Goal: Entertainment & Leisure: Consume media (video, audio)

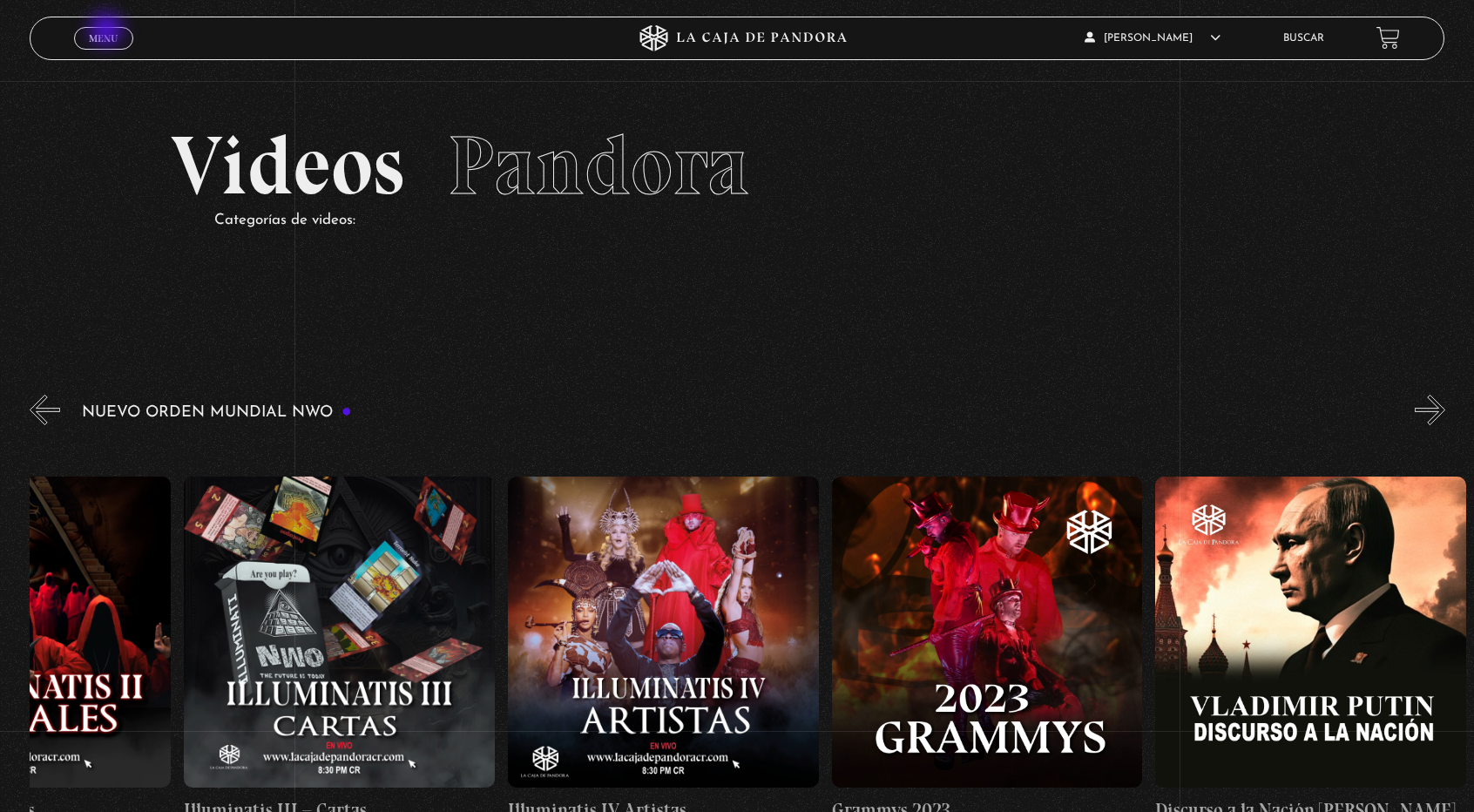
click at [108, 33] on span "Menu" at bounding box center [102, 37] width 28 height 10
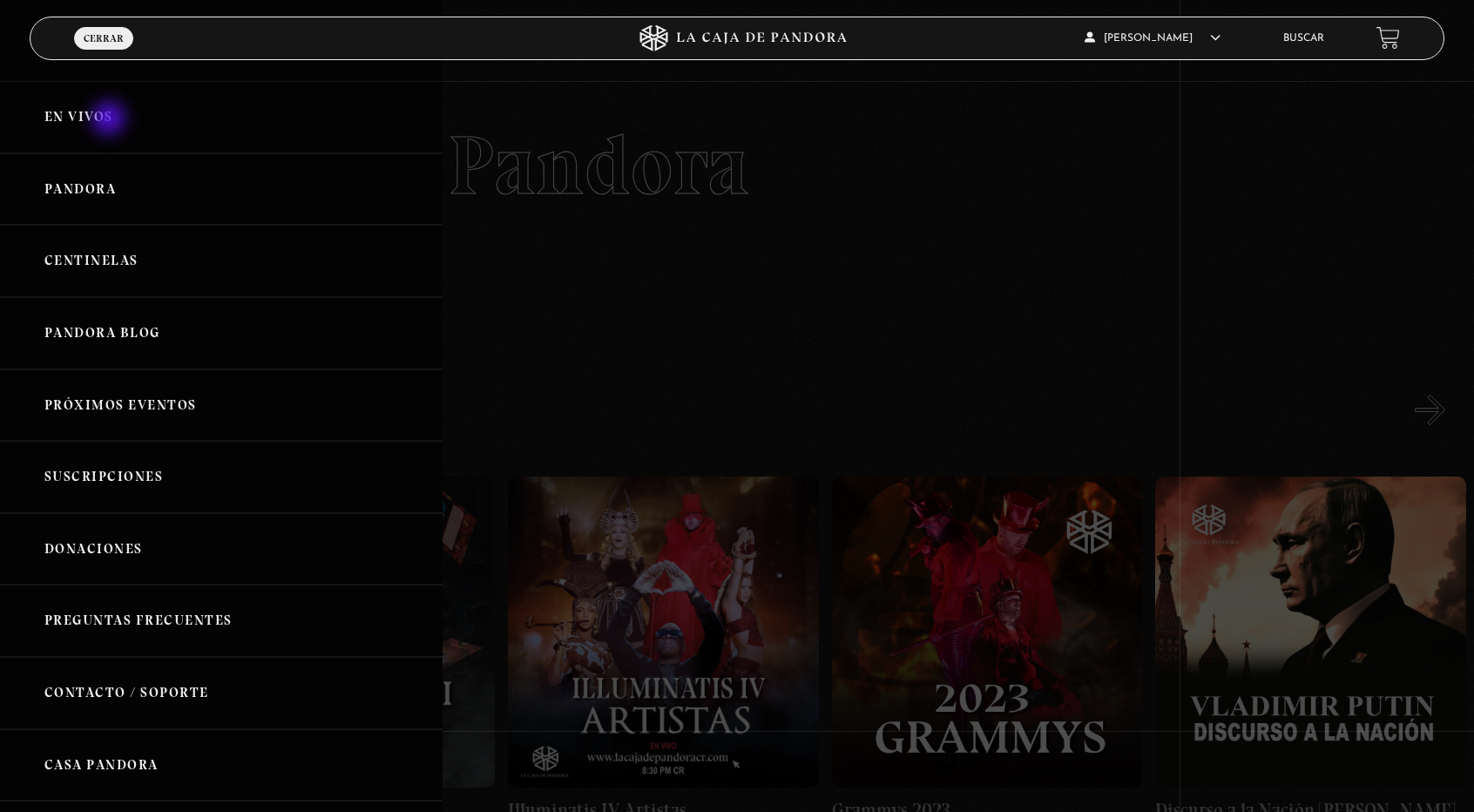
click at [110, 120] on link "En vivos" at bounding box center [221, 117] width 443 height 72
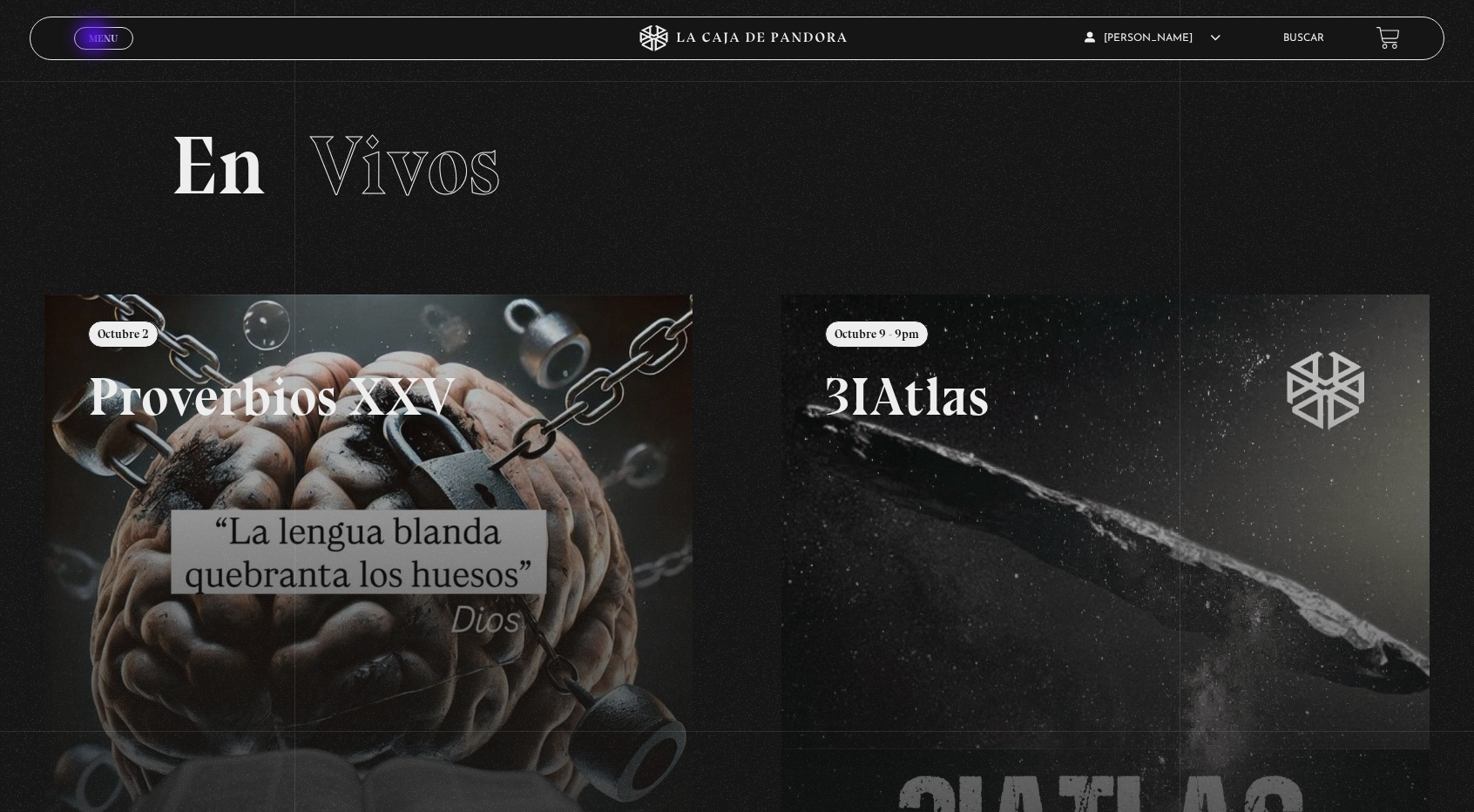
click at [96, 38] on span "Menu" at bounding box center [102, 37] width 28 height 10
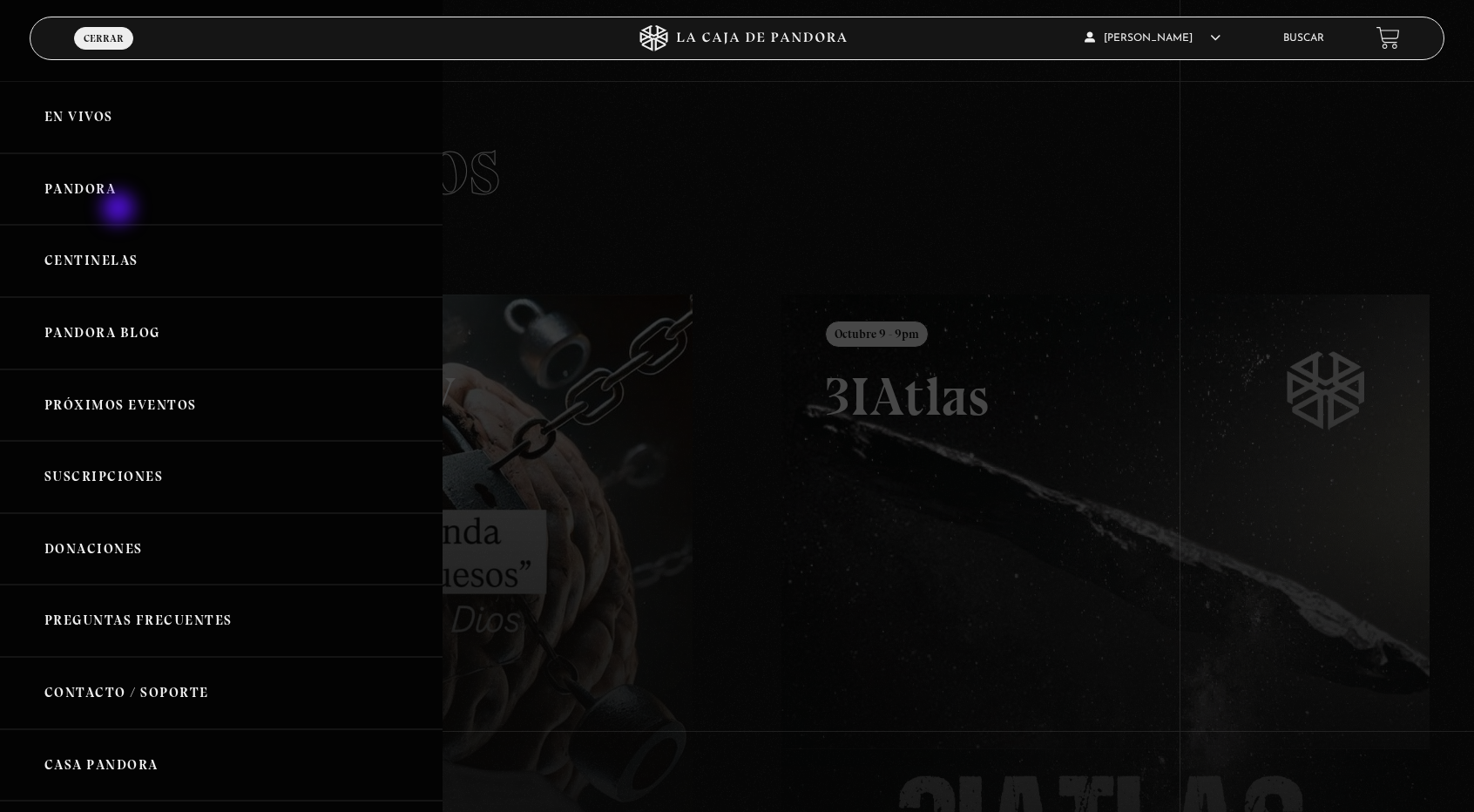
click at [120, 210] on link "Pandora" at bounding box center [221, 189] width 443 height 72
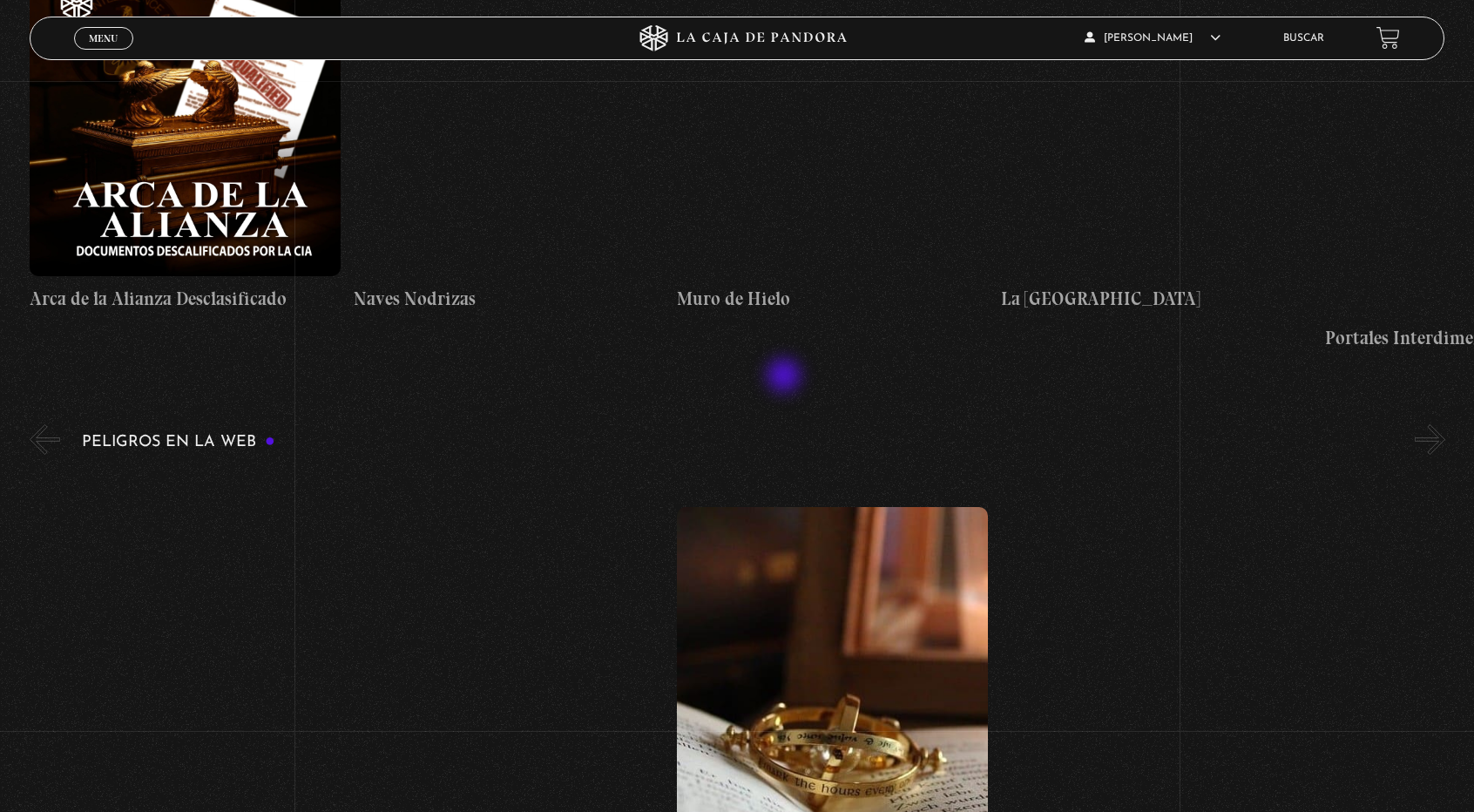
scroll to position [3274, 0]
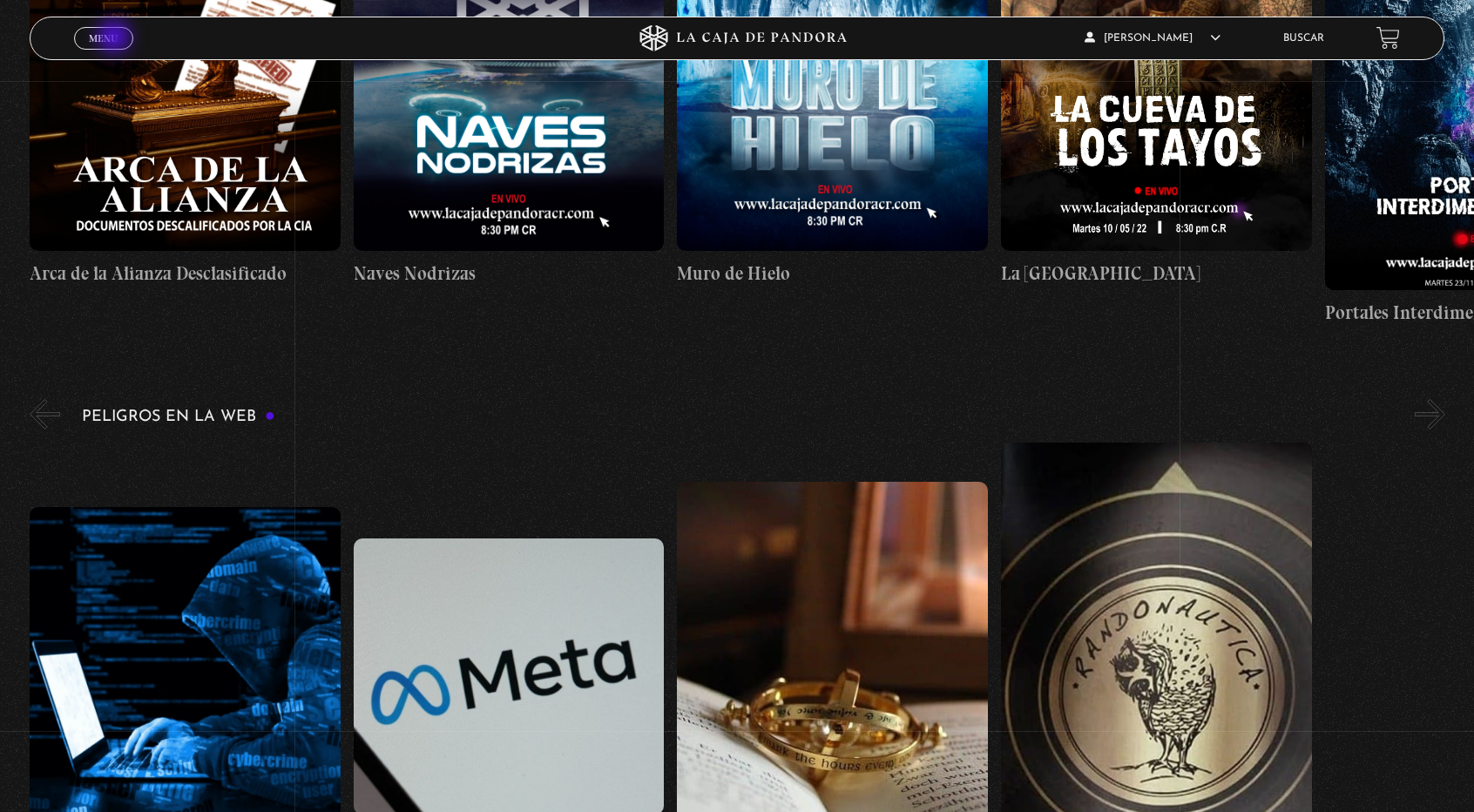
click at [116, 38] on span "Menu" at bounding box center [102, 37] width 28 height 10
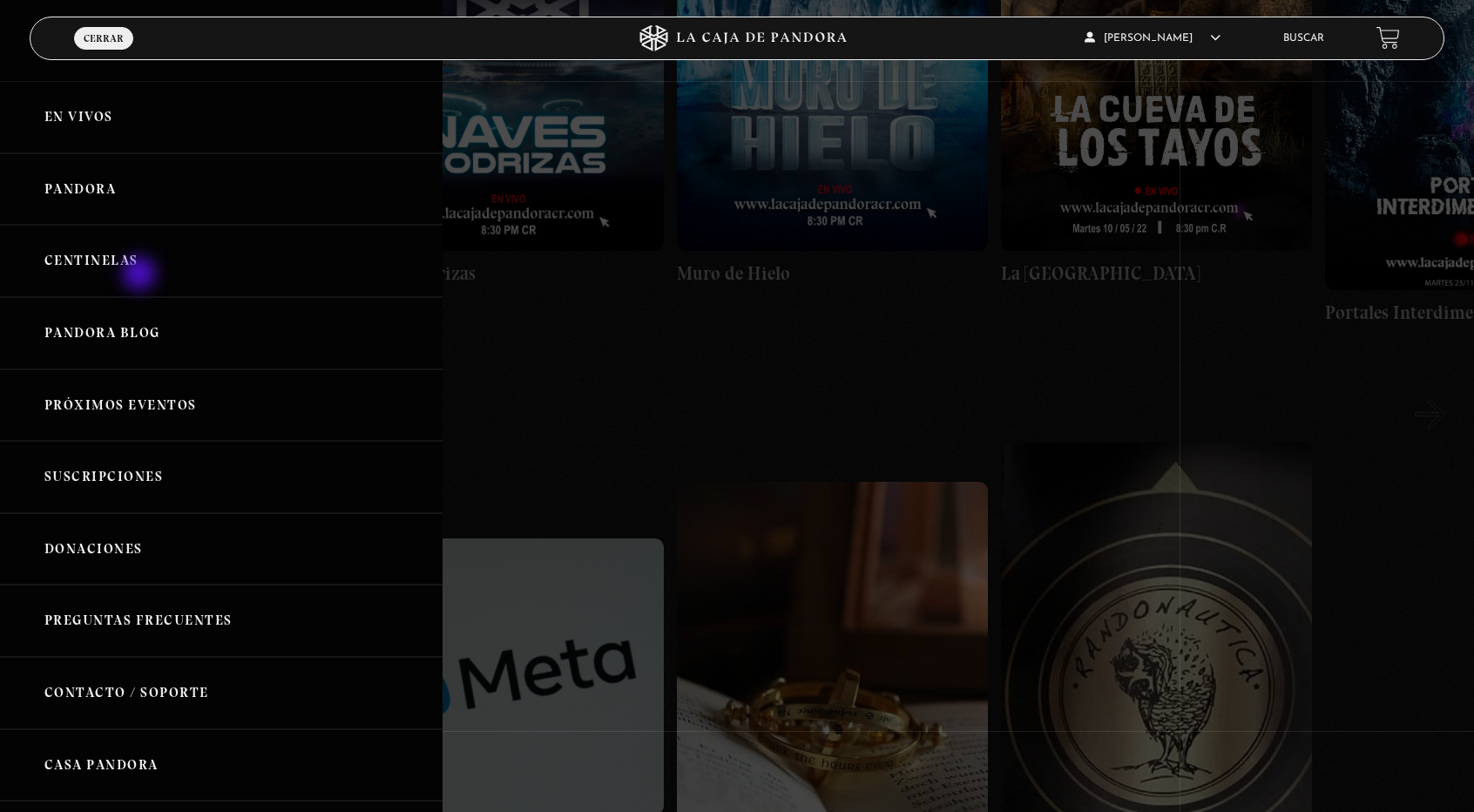
click at [141, 276] on link "Centinelas" at bounding box center [221, 260] width 443 height 72
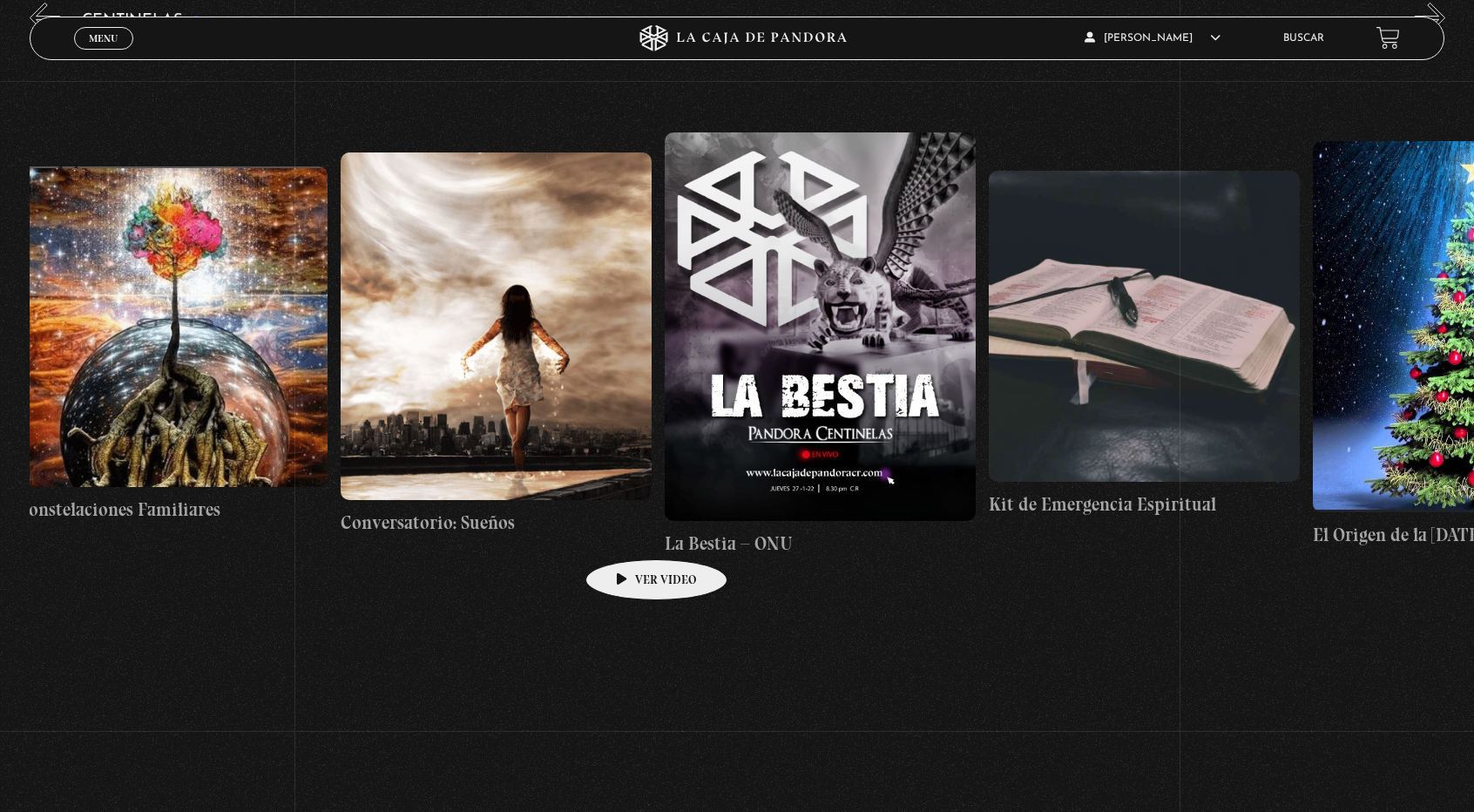
scroll to position [0, 23980]
click at [831, 262] on figure at bounding box center [820, 327] width 311 height 389
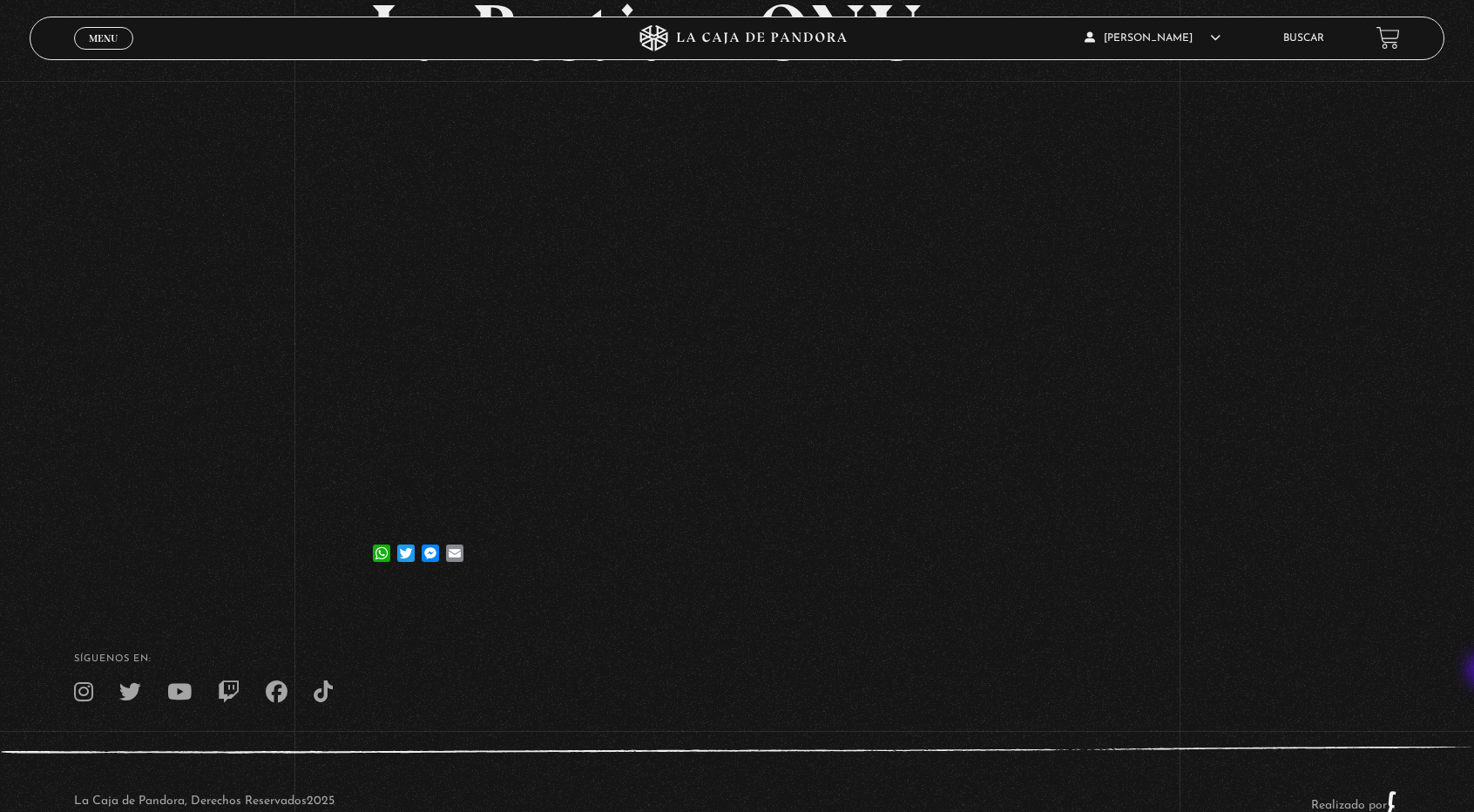
scroll to position [256, 0]
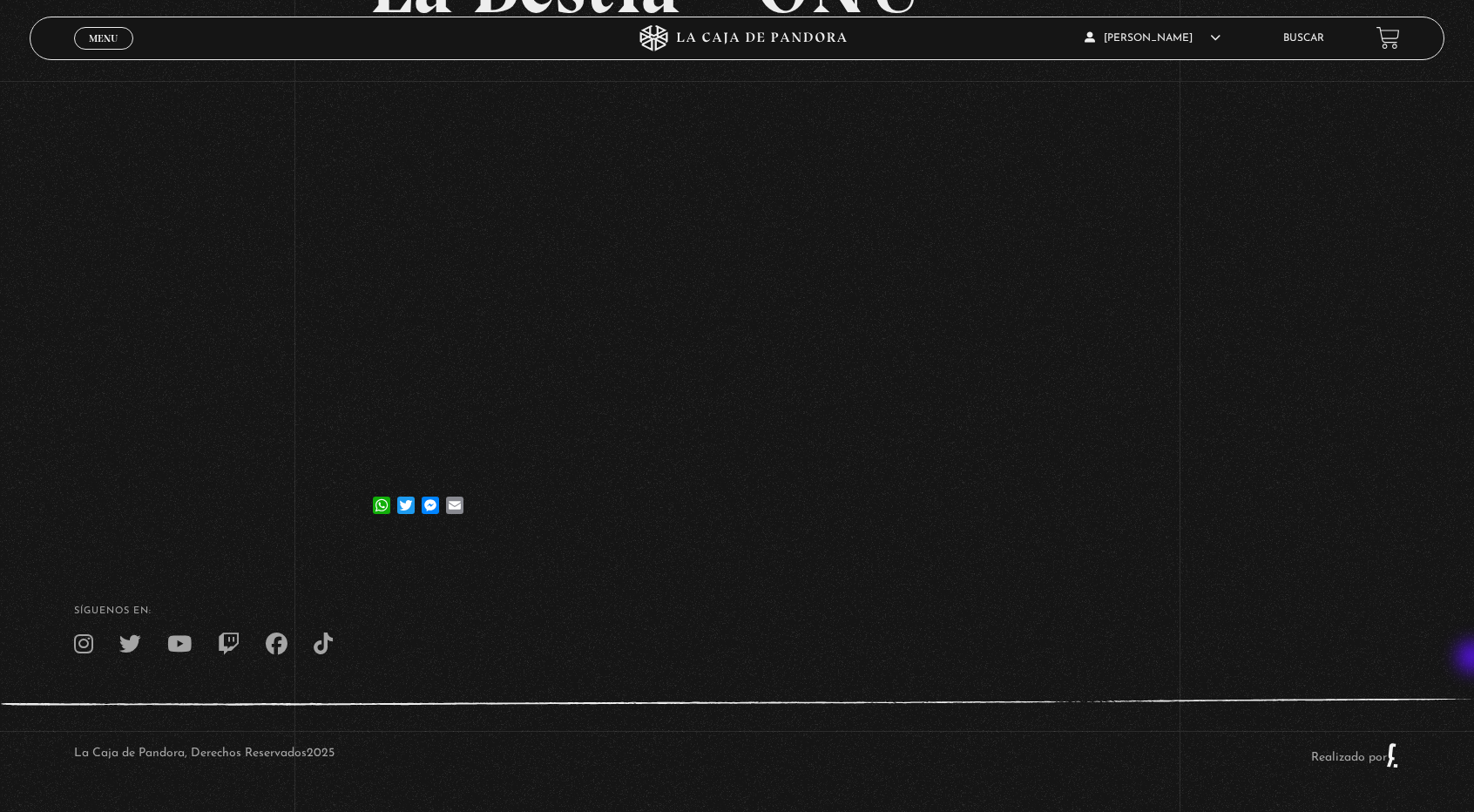
click at [1466, 656] on footer "SÍguenos en: La Caja de Pandora, Derechos Reservados 2025 Realizado por" at bounding box center [737, 679] width 1474 height 266
